Goal: Find specific page/section: Find specific page/section

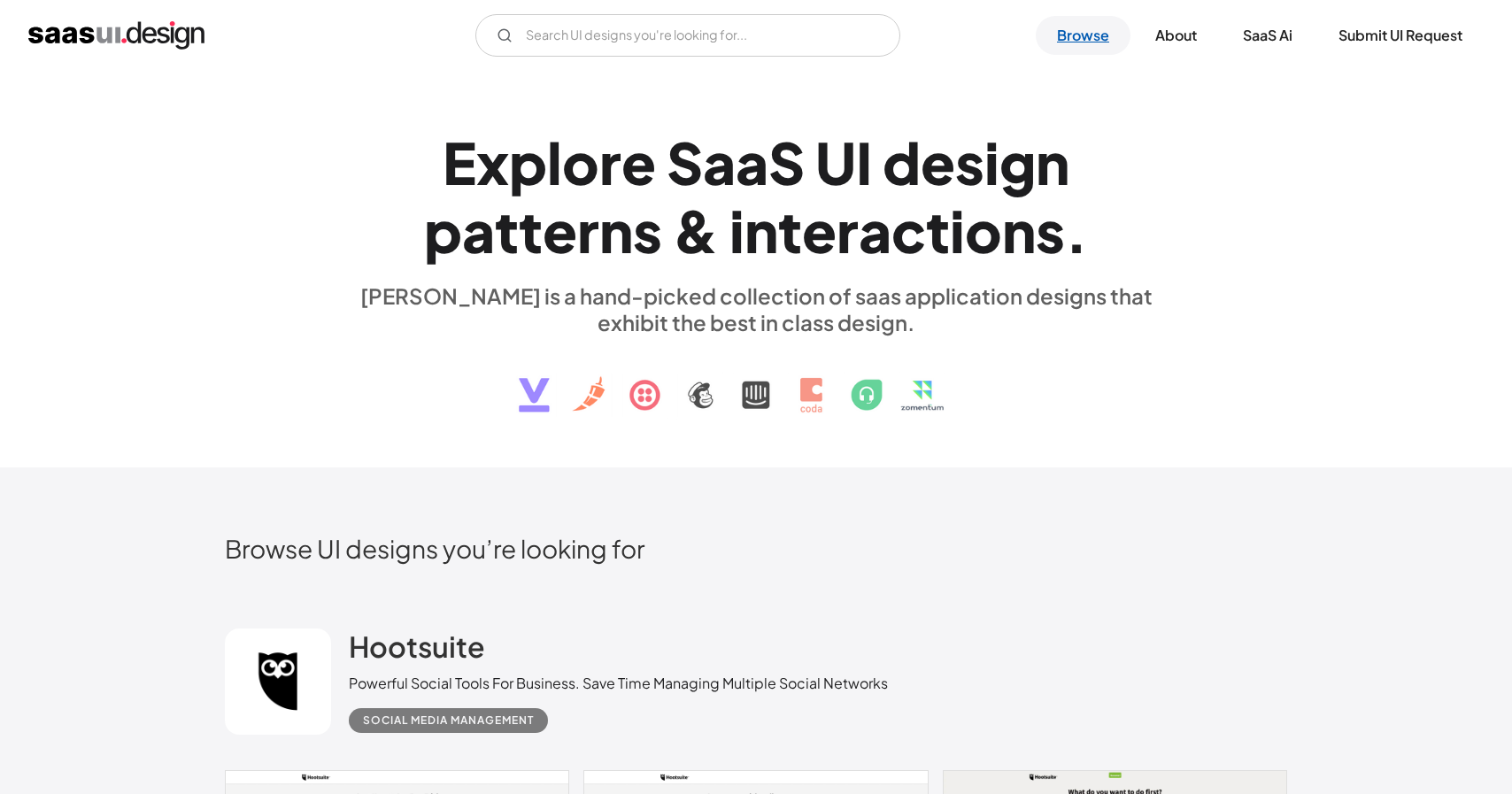
click at [1086, 30] on link "Browse" at bounding box center [1083, 35] width 95 height 39
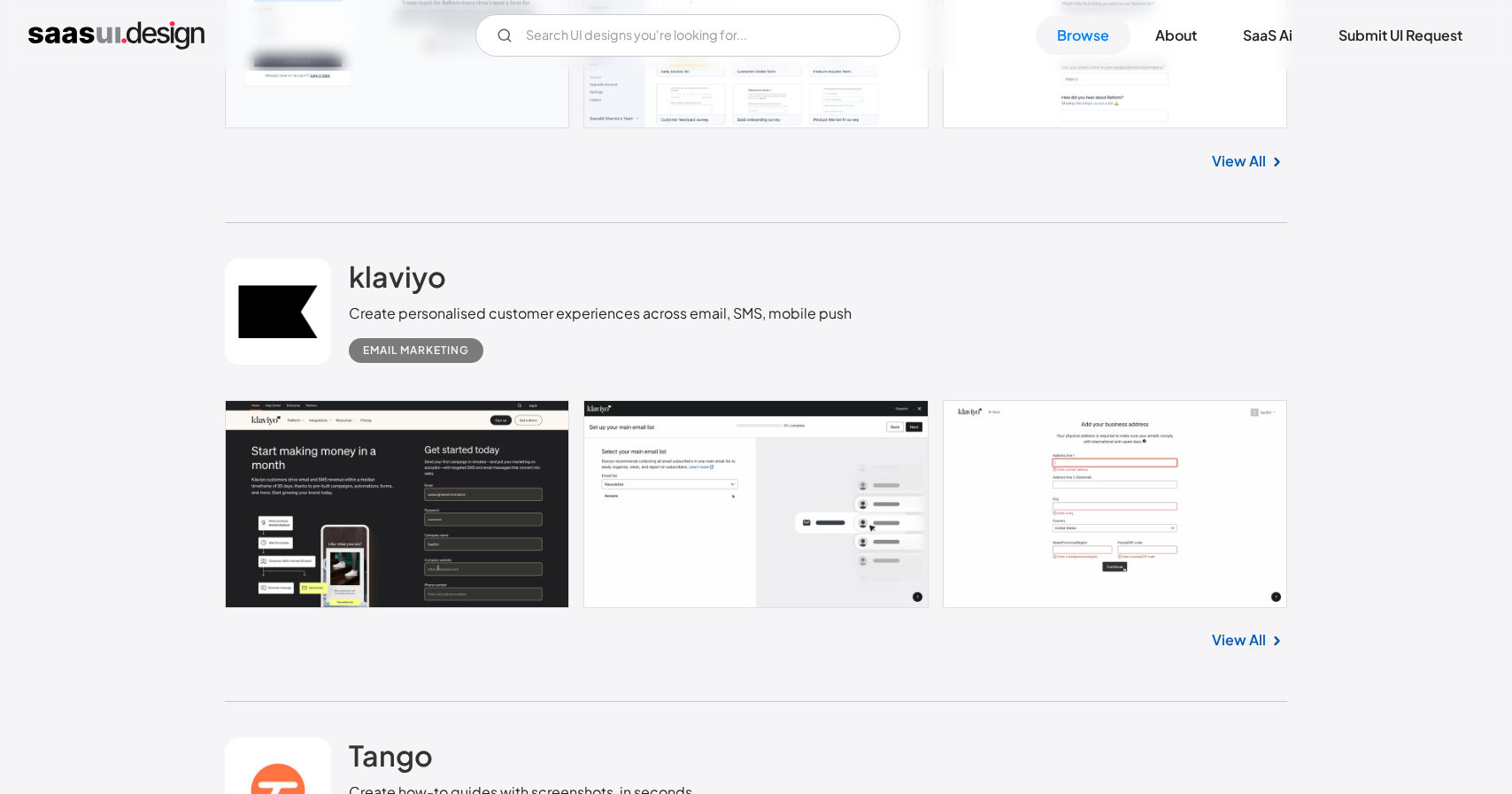
scroll to position [3069, 0]
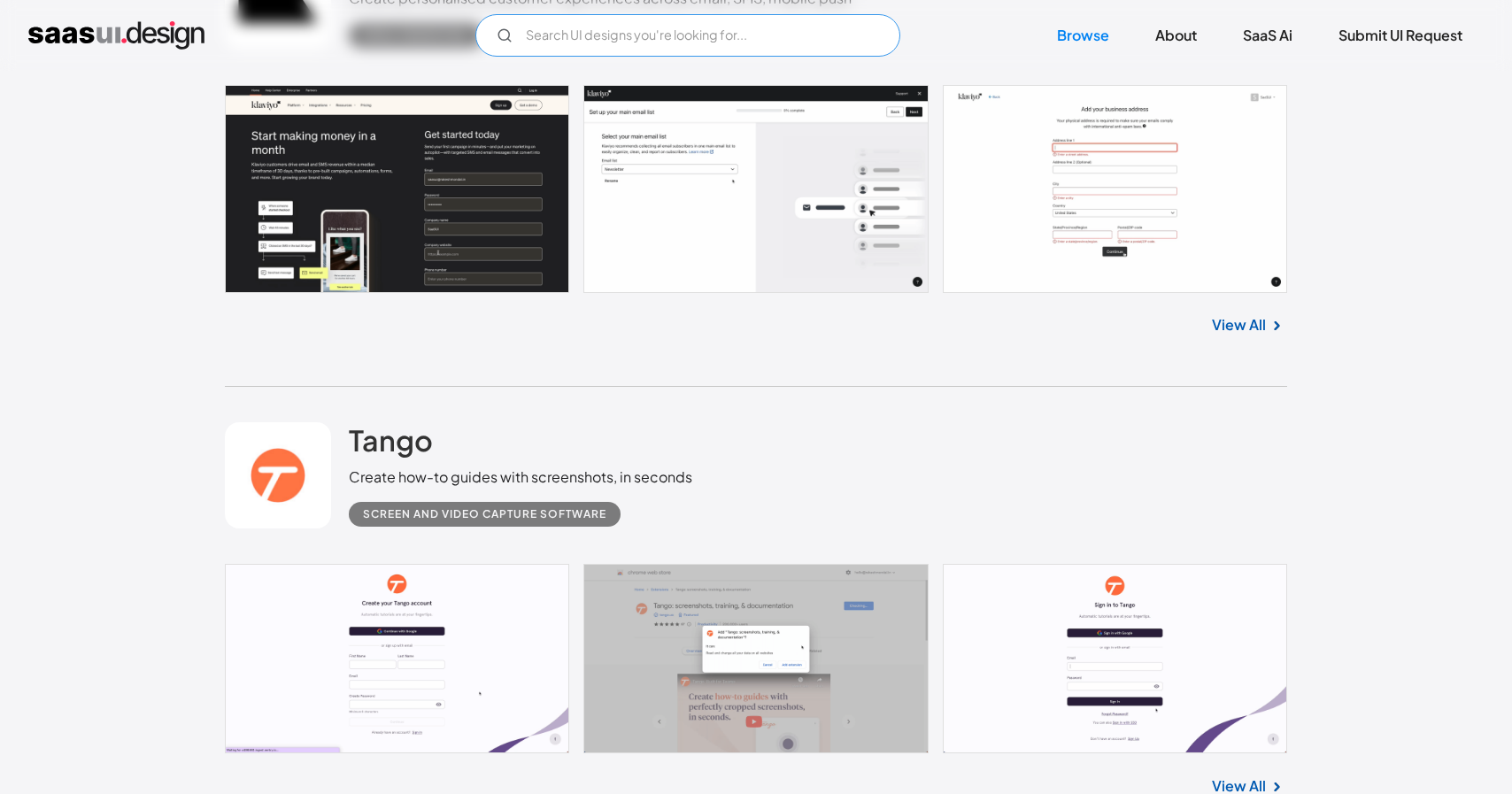
click at [646, 46] on input "Email Form" at bounding box center [687, 35] width 425 height 43
type input "airb"
click at [499, 230] on link at bounding box center [755, 189] width 1062 height 208
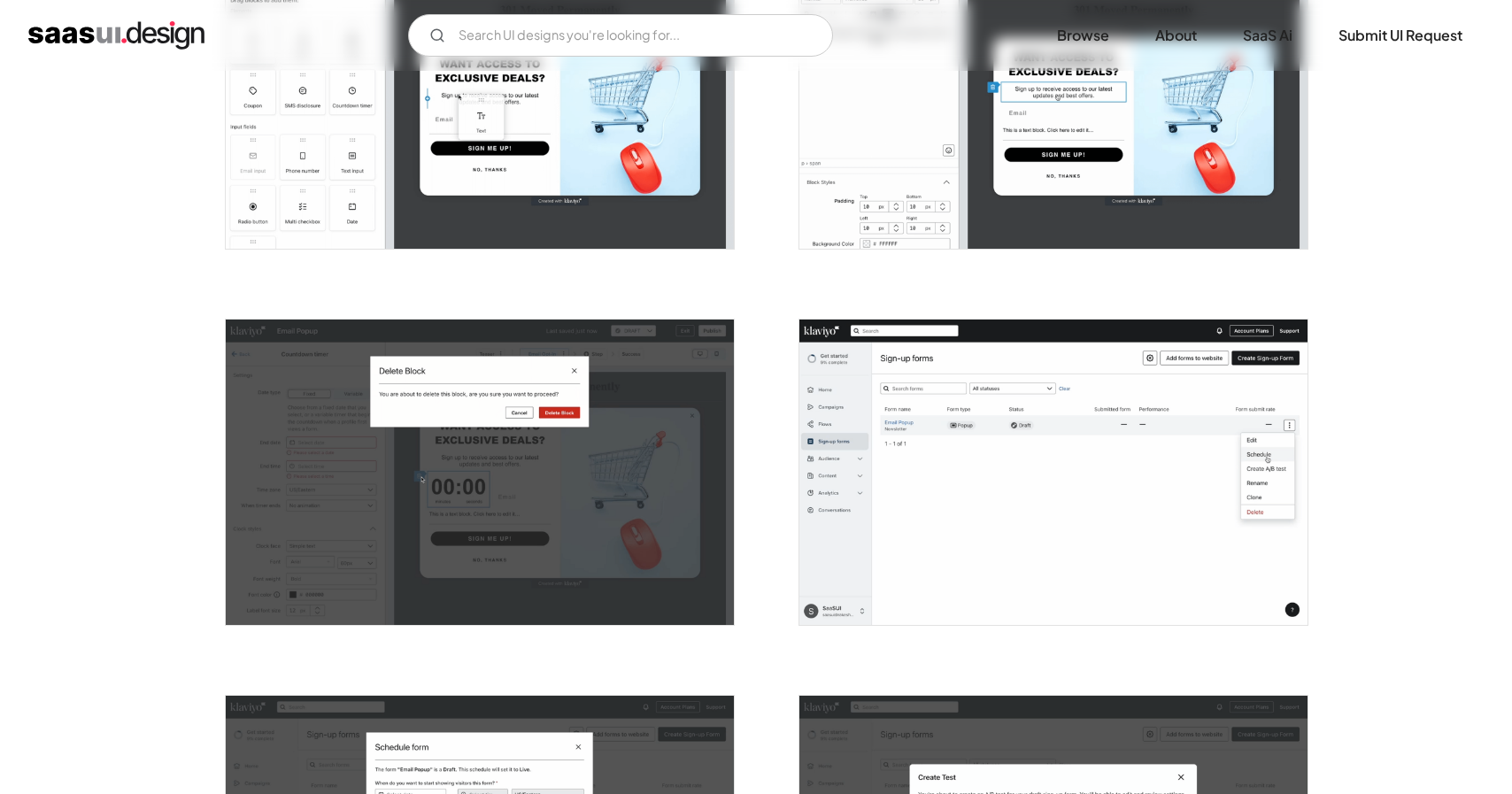
scroll to position [1862, 0]
